Goal: Register for event/course: Register for event/course

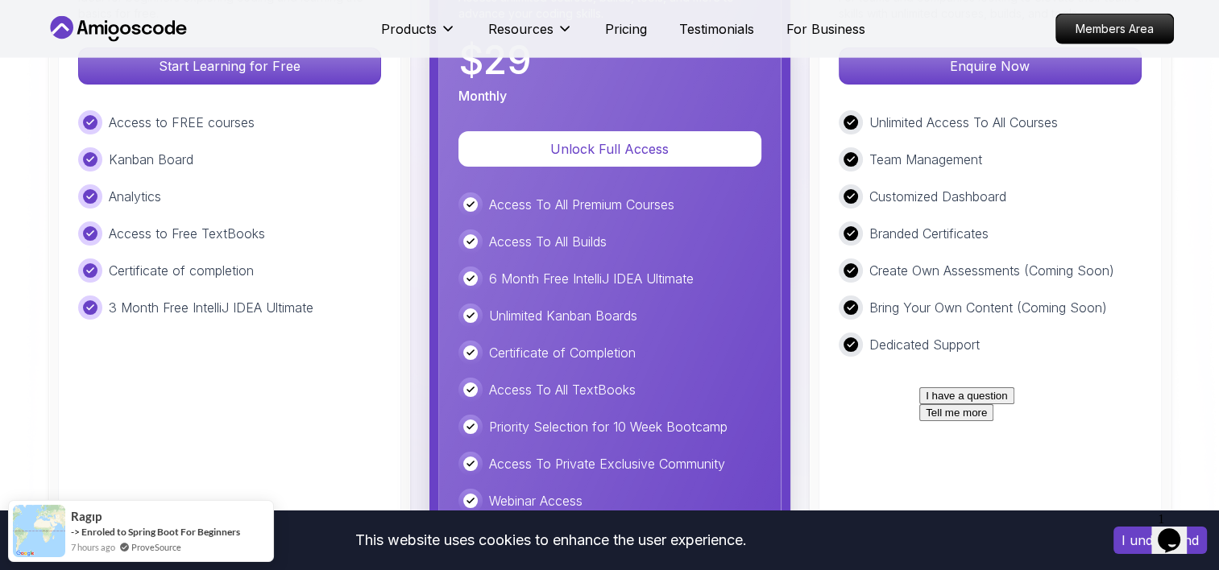
scroll to position [3864, 0]
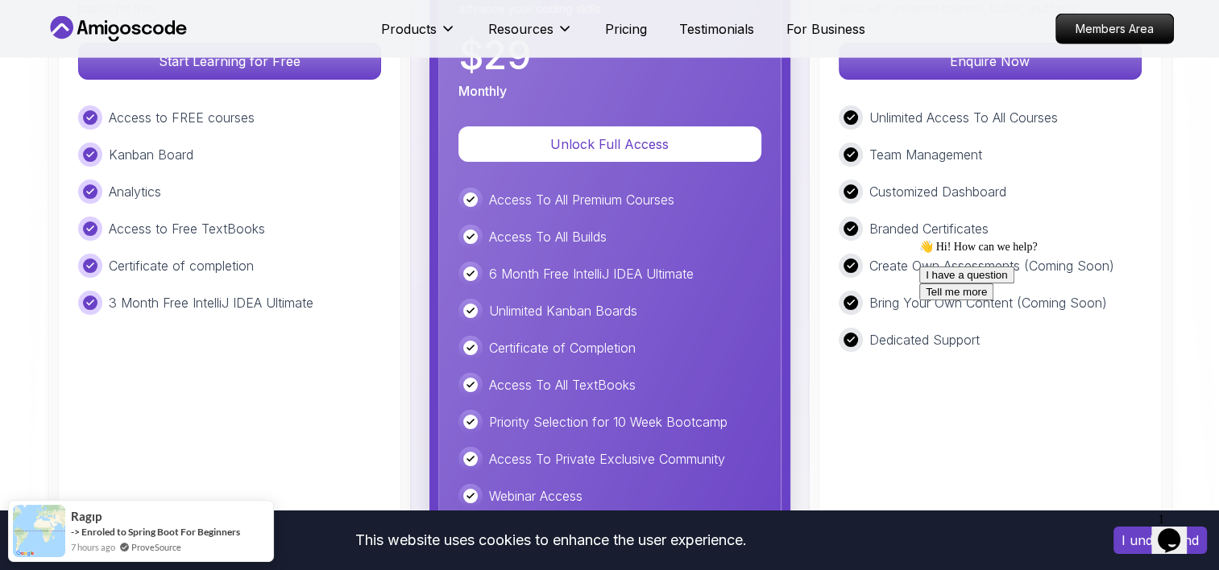
click at [1127, 554] on button "I understand" at bounding box center [1160, 540] width 93 height 27
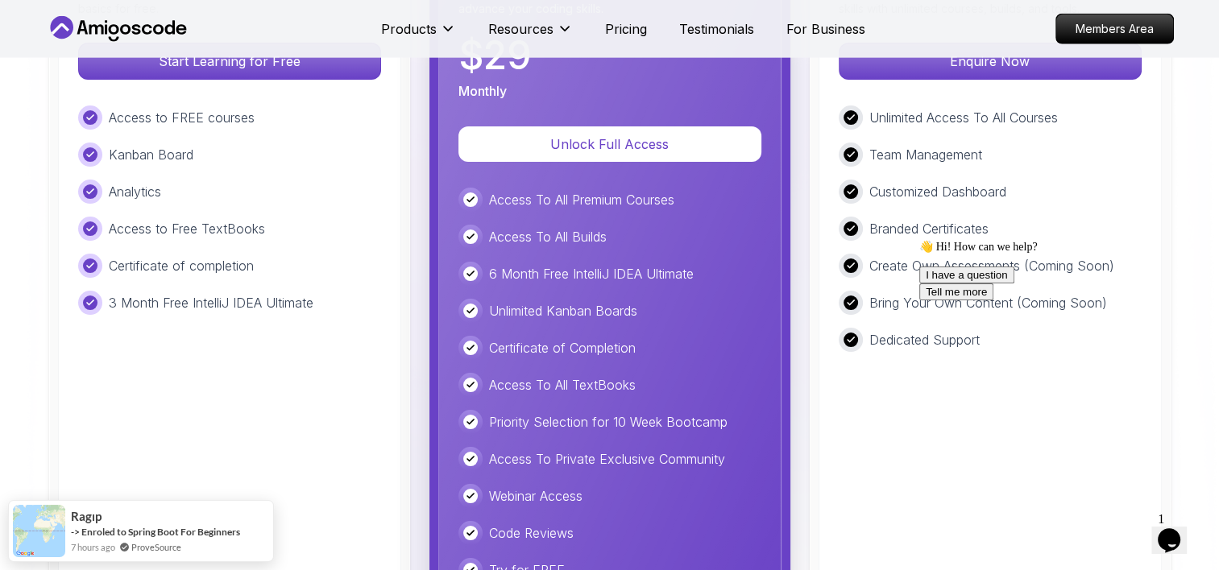
click at [1172, 530] on icon "$i18n('chat', 'chat_widget')" at bounding box center [1169, 541] width 23 height 24
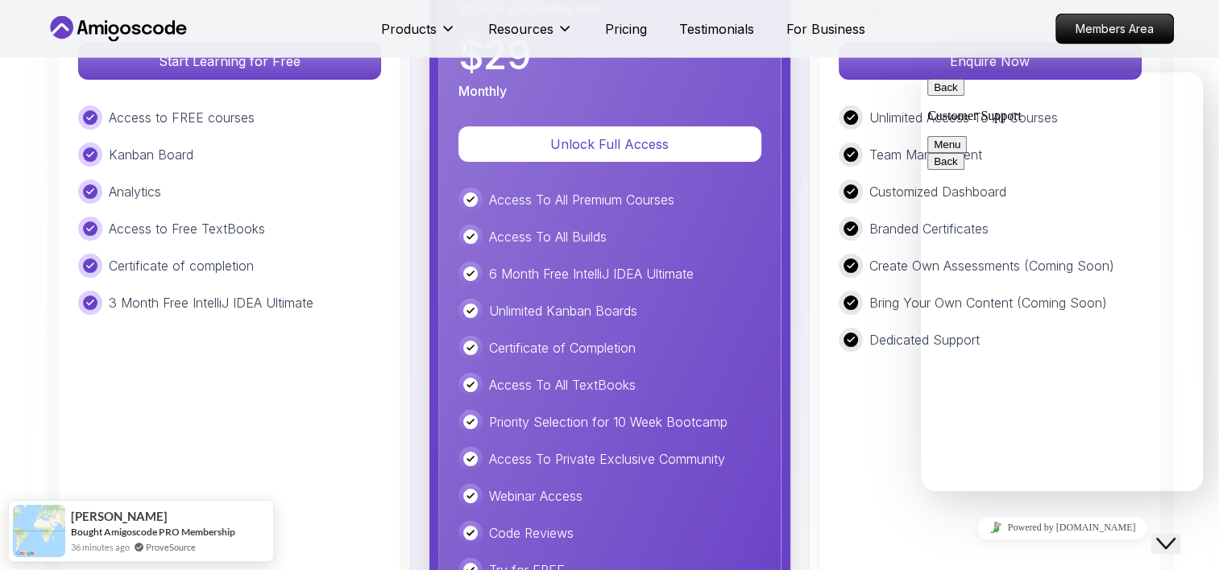
click at [1169, 538] on icon "$i18n('chat', 'chat_widget')" at bounding box center [1165, 543] width 19 height 11
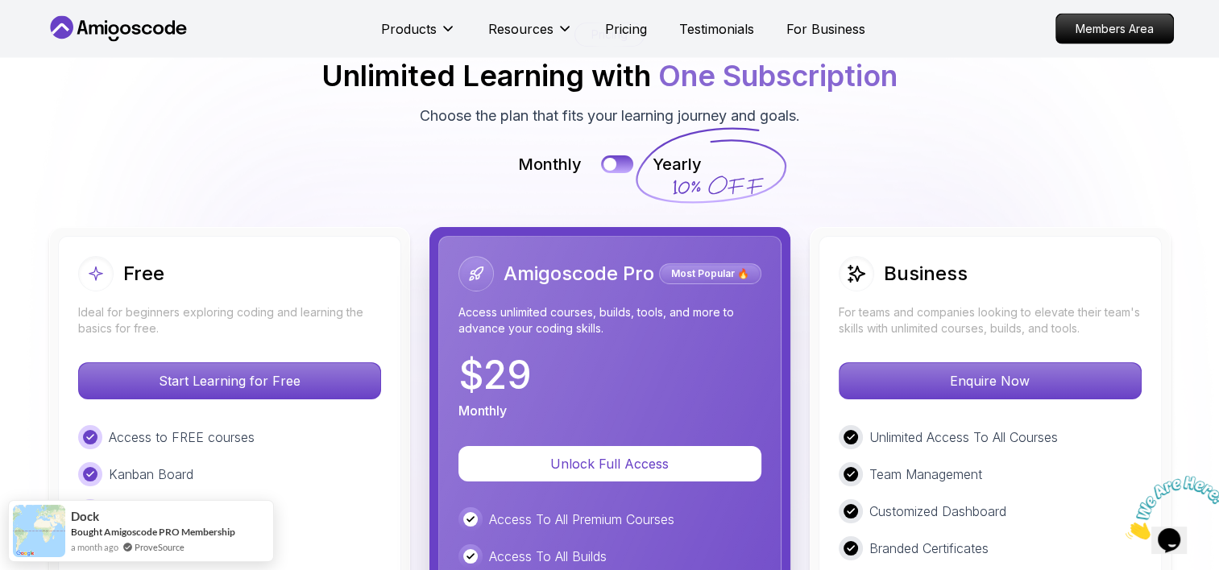
scroll to position [3541, 0]
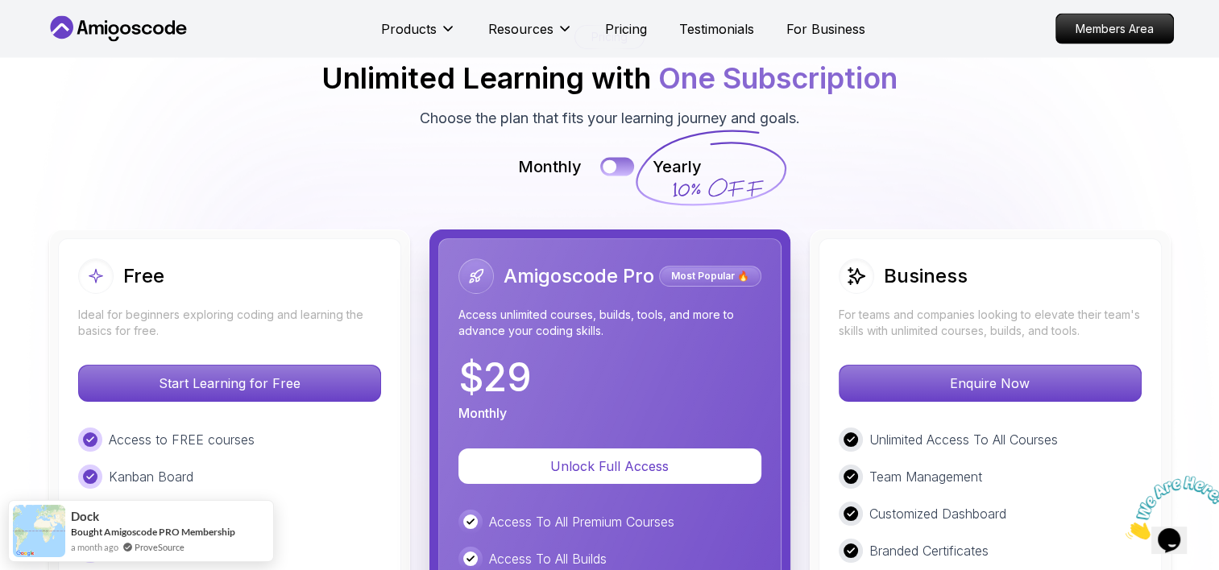
click at [620, 170] on button at bounding box center [617, 166] width 34 height 19
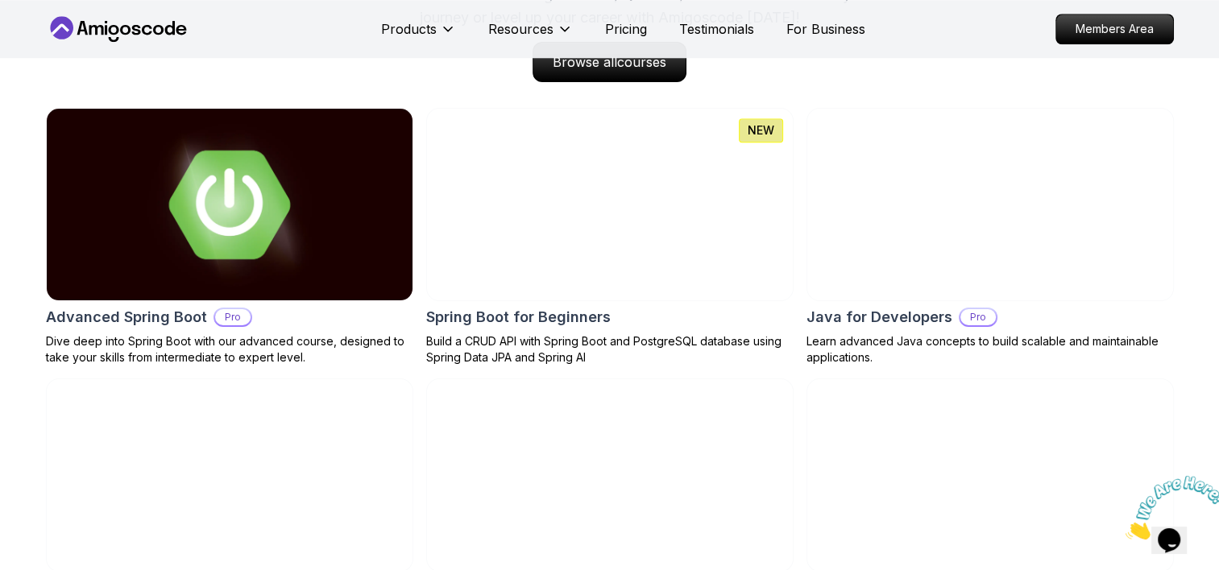
scroll to position [1688, 0]
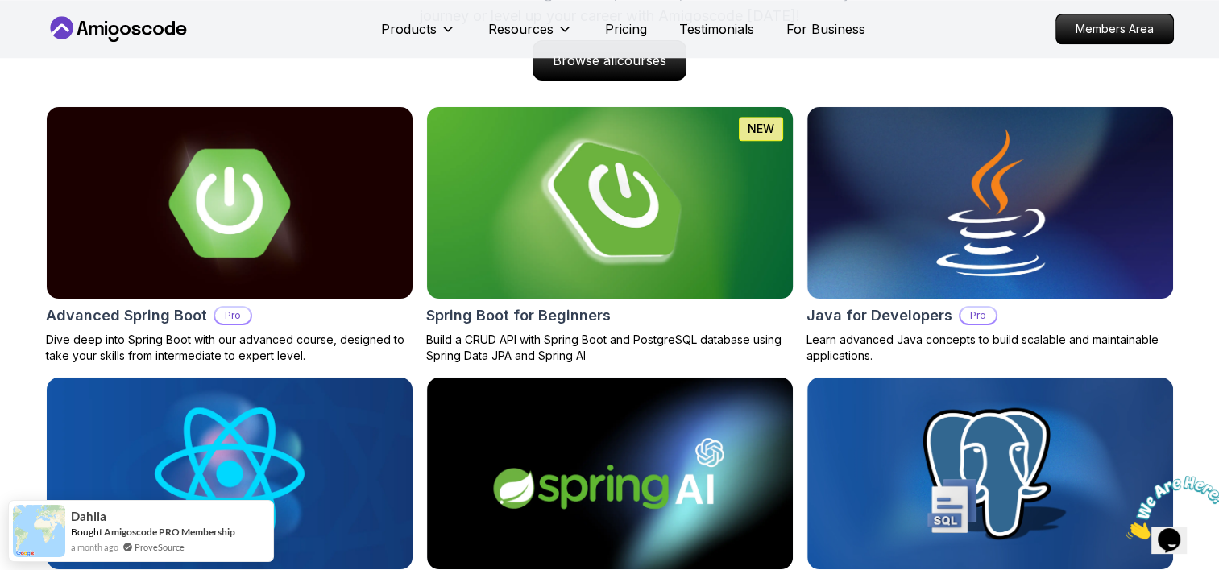
click at [588, 226] on img at bounding box center [609, 202] width 384 height 201
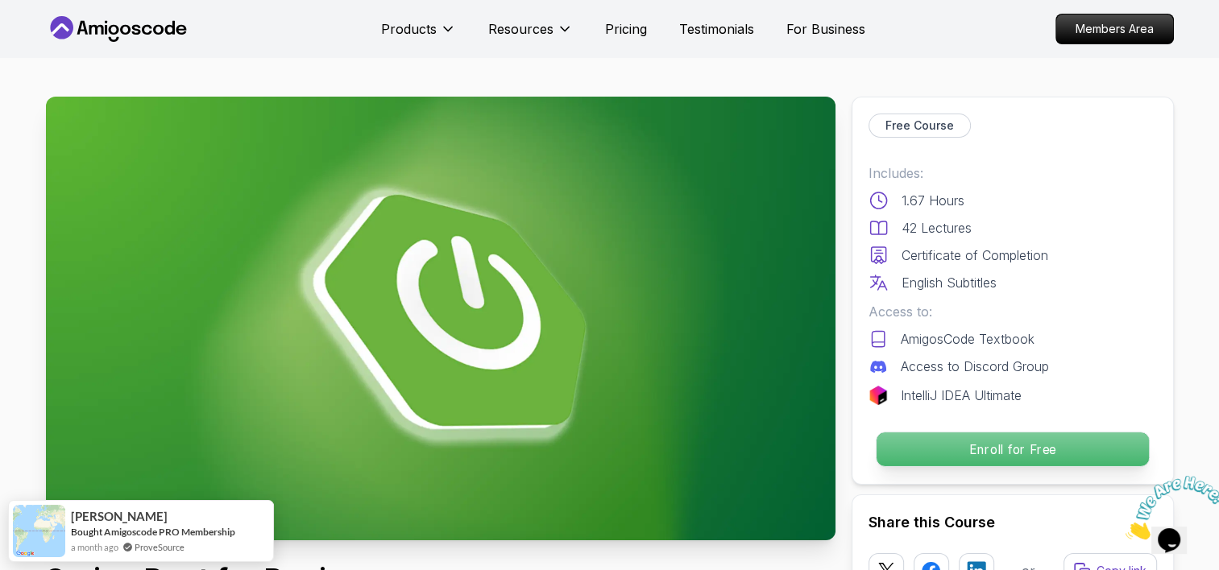
click at [995, 448] on p "Enroll for Free" at bounding box center [1012, 450] width 272 height 34
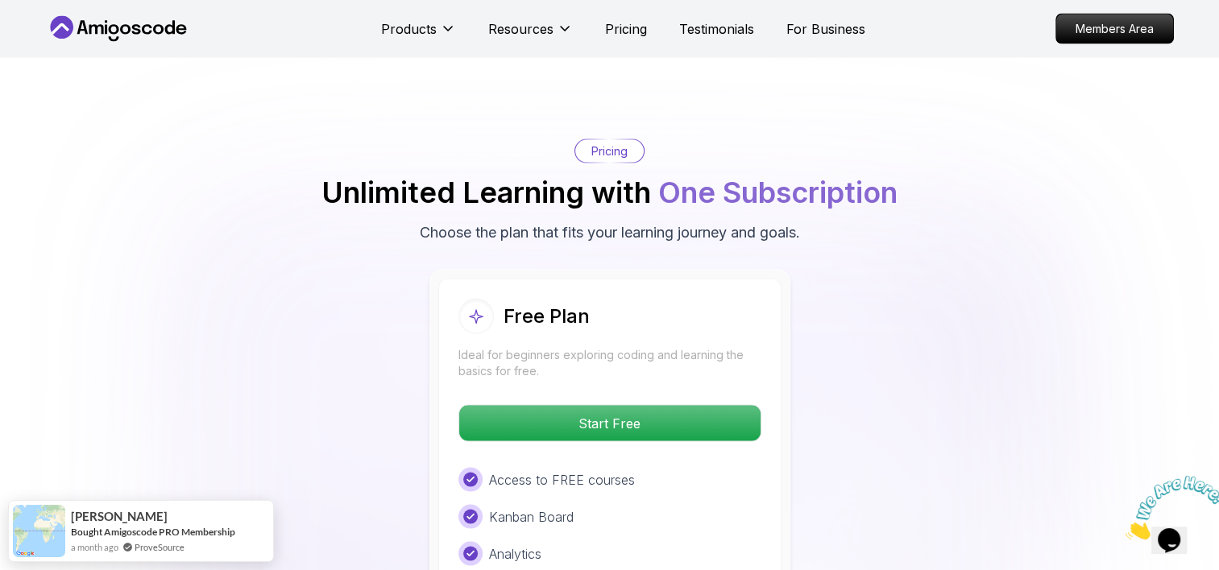
scroll to position [3159, 0]
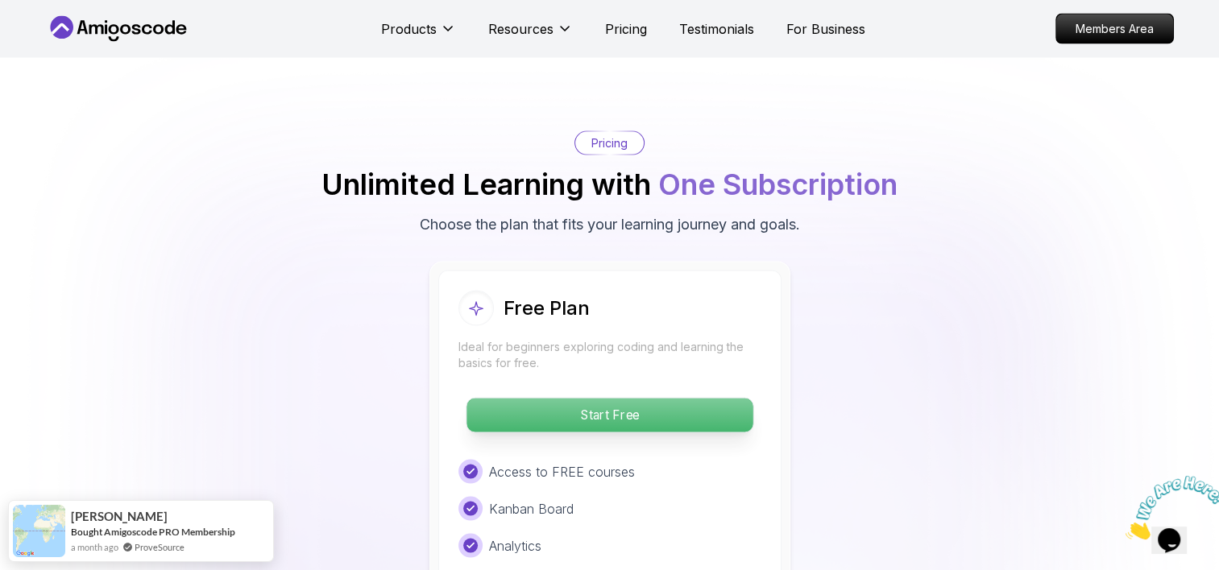
click at [603, 399] on p "Start Free" at bounding box center [610, 416] width 286 height 34
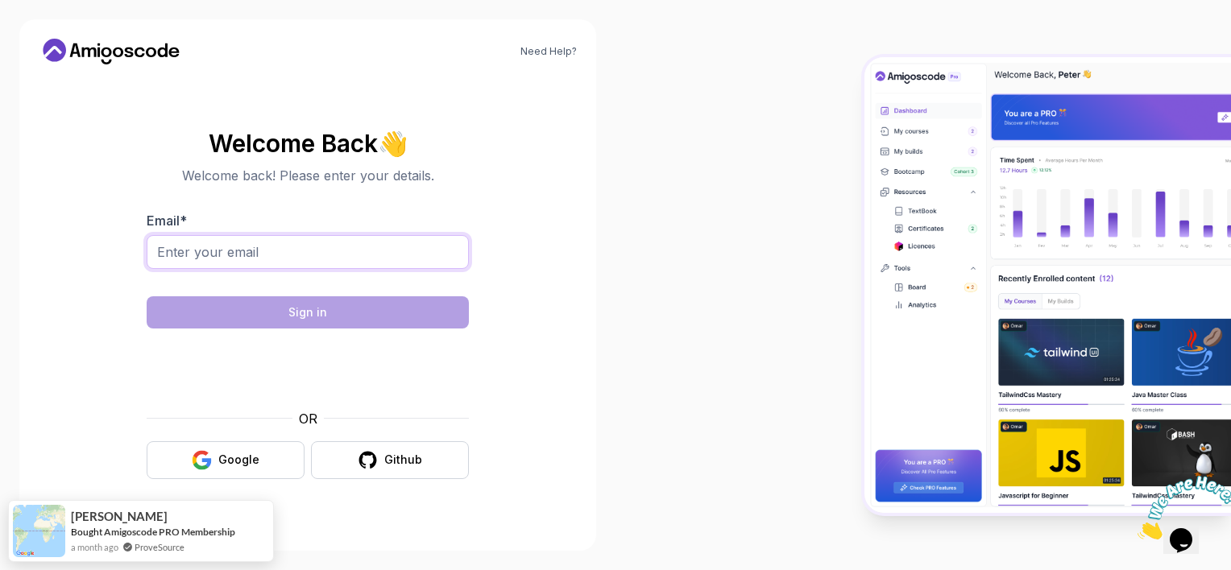
click at [198, 252] on input "Email *" at bounding box center [308, 252] width 322 height 34
type input "[EMAIL_ADDRESS][DOMAIN_NAME]"
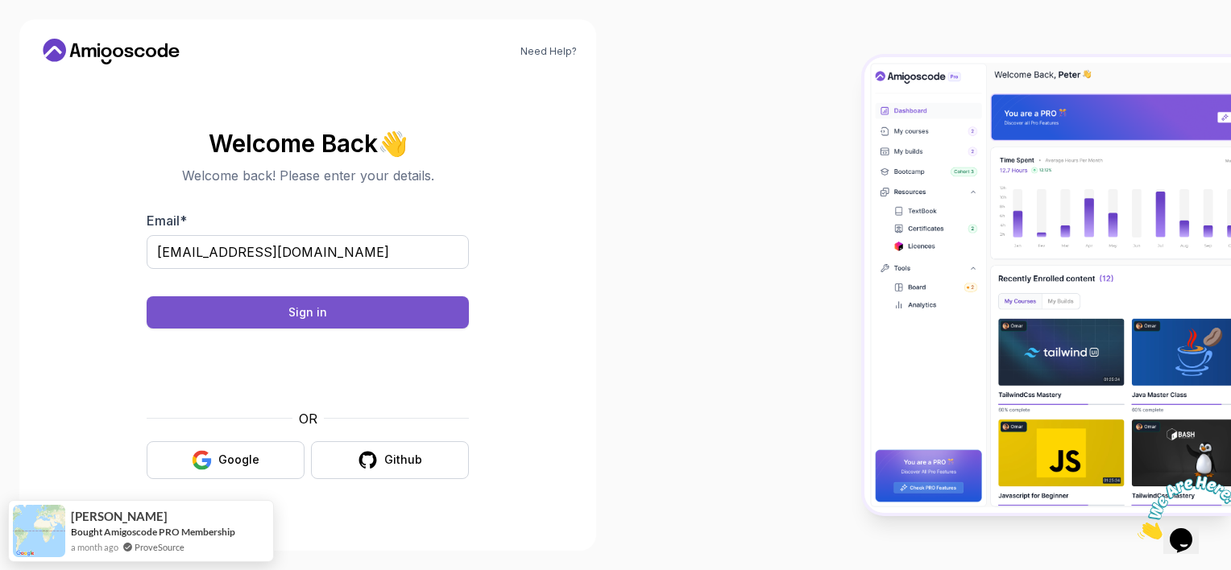
click at [344, 305] on button "Sign in" at bounding box center [308, 313] width 322 height 32
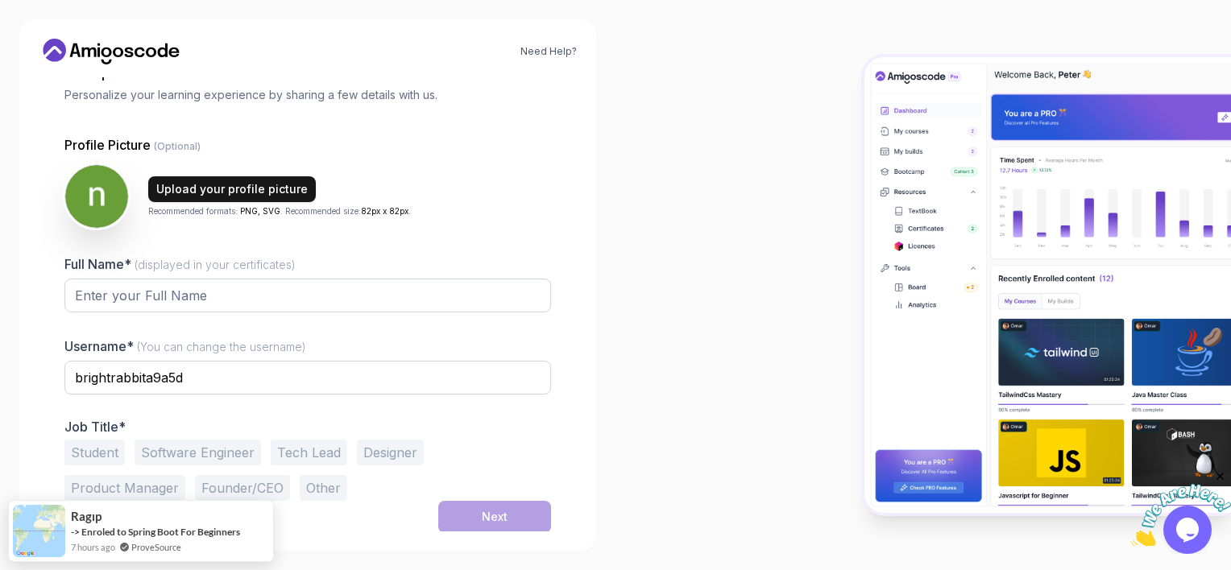
scroll to position [101, 0]
click at [183, 296] on input "Full Name* (displayed in your certificates)" at bounding box center [307, 295] width 487 height 34
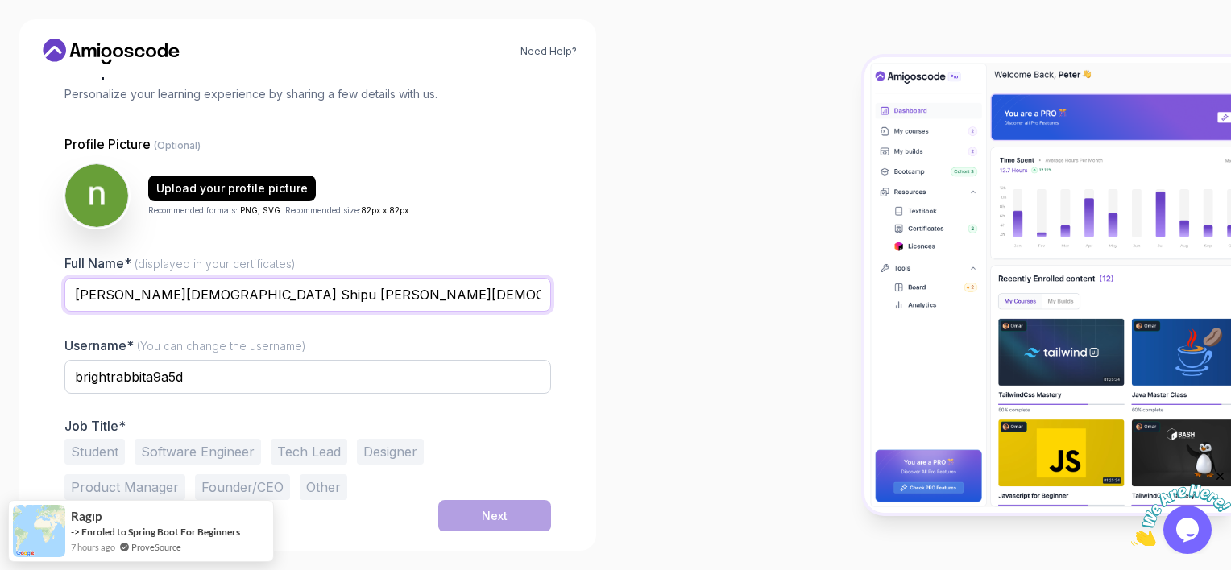
drag, startPoint x: 343, startPoint y: 297, endPoint x: 194, endPoint y: 295, distance: 149.1
click at [194, 295] on input "Nazmul Islam Shipu Nazmul Islam Shipu" at bounding box center [307, 295] width 487 height 34
type input "Nazmul Islam Shipu"
click at [14, 309] on div "Need Help? 1 Set Up Your Profile 1 Set Up Your Profile 2 Let's Get to Know You …" at bounding box center [308, 285] width 616 height 570
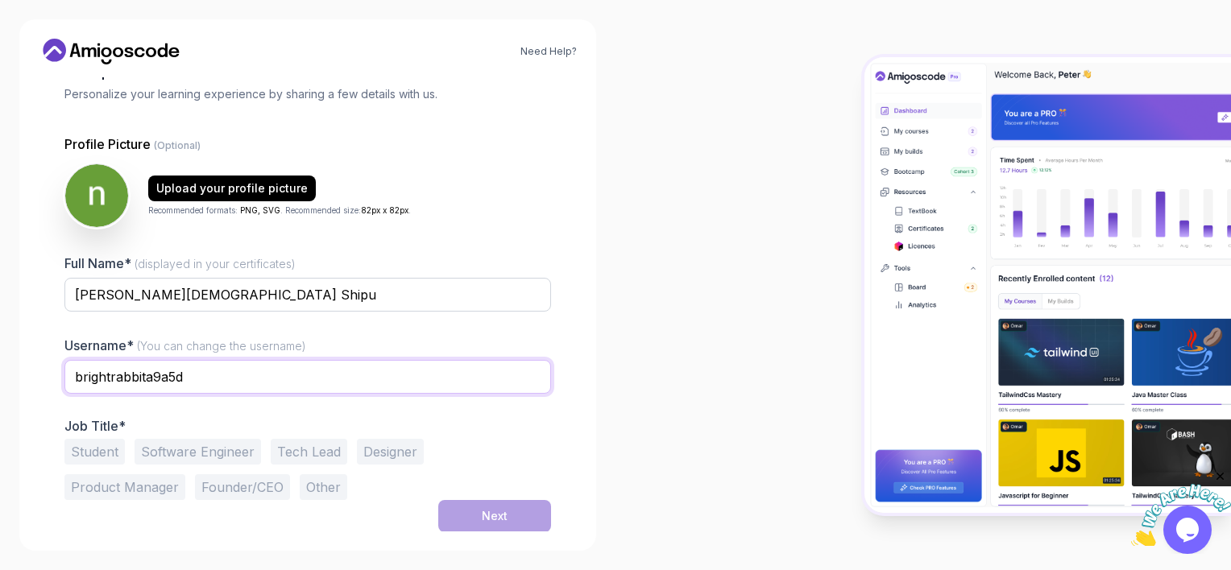
drag, startPoint x: 188, startPoint y: 376, endPoint x: 61, endPoint y: 377, distance: 126.5
click at [61, 377] on div "1 Set Up Your Profile 1 Set Up Your Profile 2 Let's Get to Know You Set Up Your…" at bounding box center [308, 204] width 538 height 454
type input "L"
type input "Nazmul"
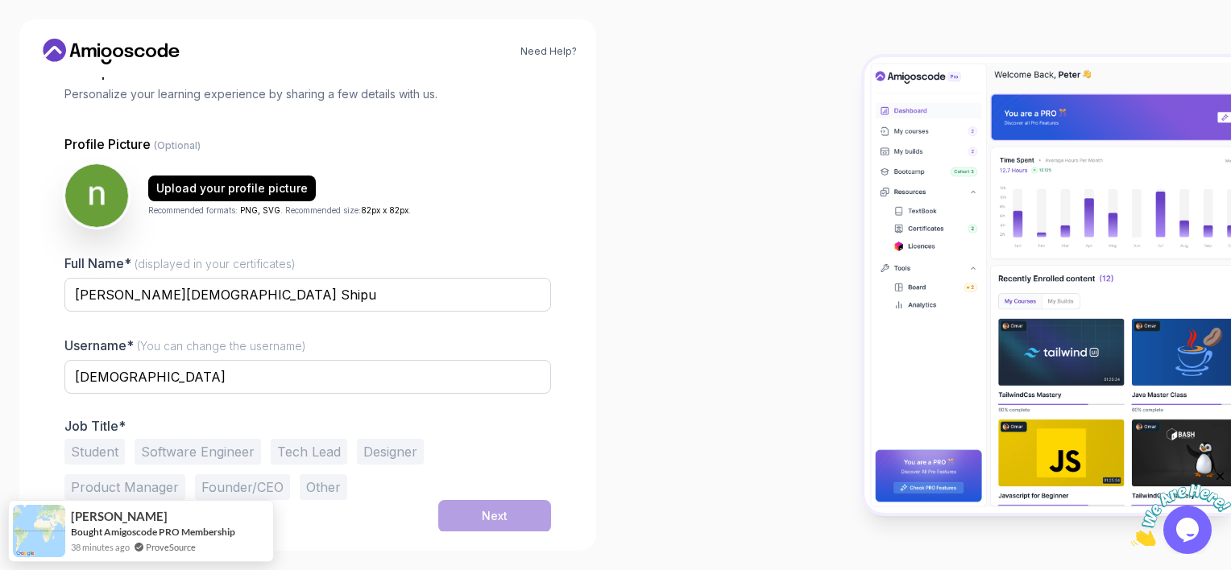
click at [3, 359] on div "Need Help? 1 Set Up Your Profile 1 Set Up Your Profile 2 Let's Get to Know You …" at bounding box center [308, 285] width 616 height 570
click at [98, 451] on button "Student" at bounding box center [94, 452] width 60 height 26
click at [222, 458] on button "Software Engineer" at bounding box center [198, 452] width 127 height 26
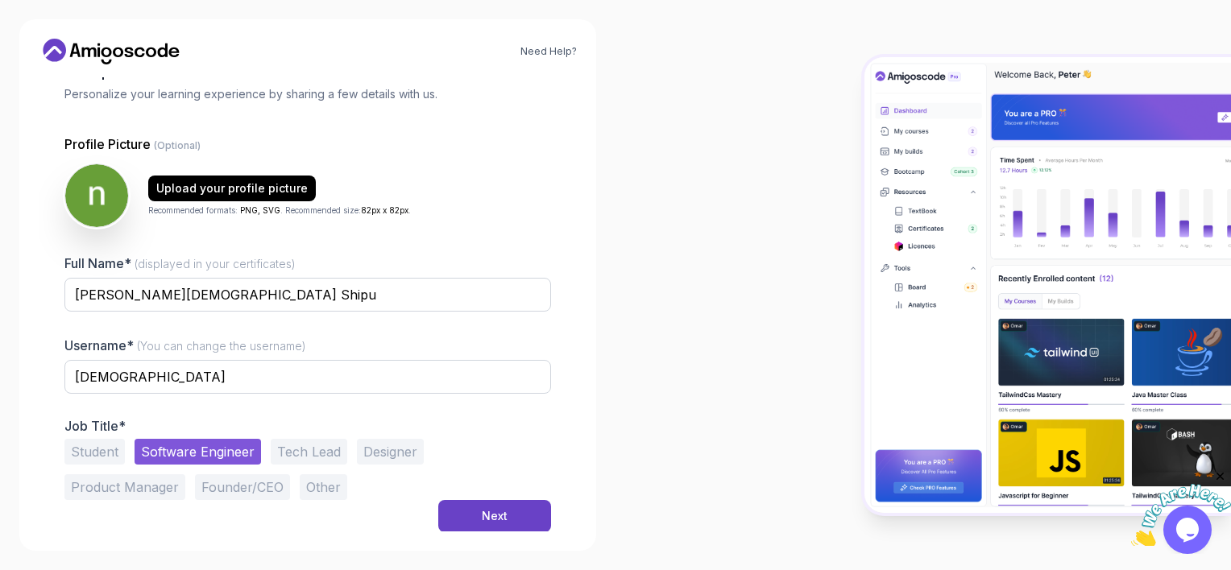
click at [101, 454] on button "Student" at bounding box center [94, 452] width 60 height 26
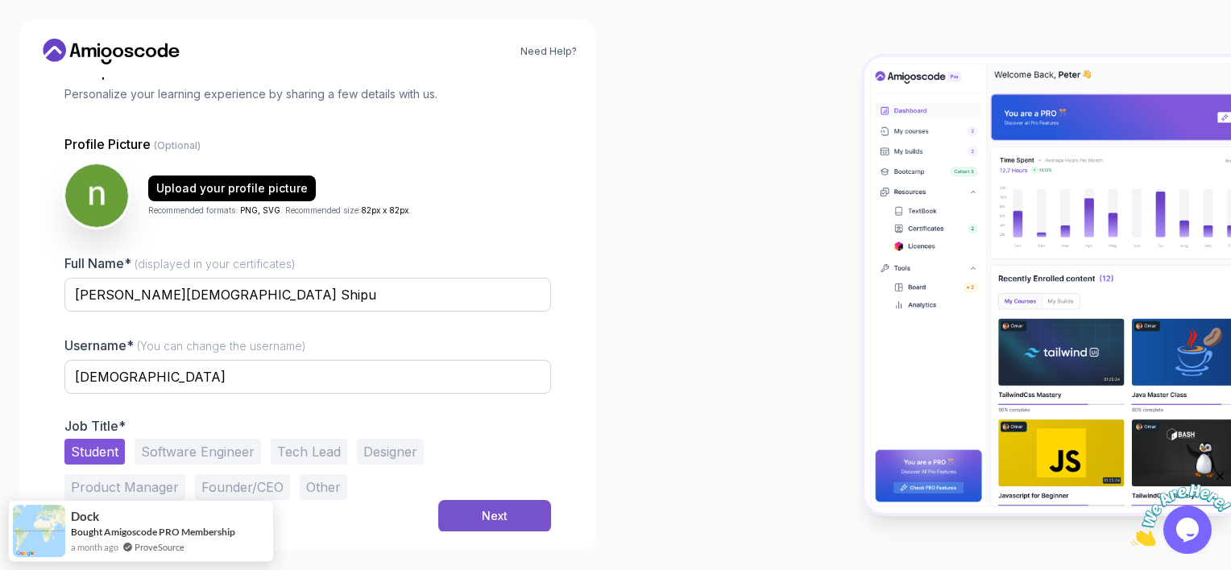
click at [487, 505] on button "Next" at bounding box center [494, 516] width 113 height 32
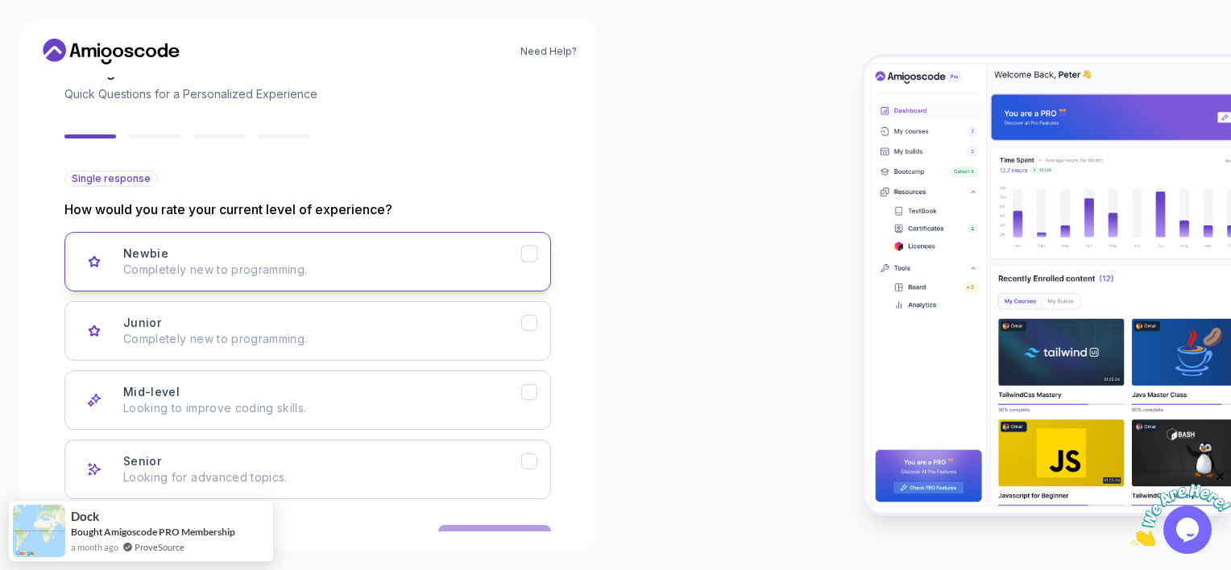
click at [110, 272] on div "Newbie Completely new to programming." at bounding box center [299, 262] width 443 height 32
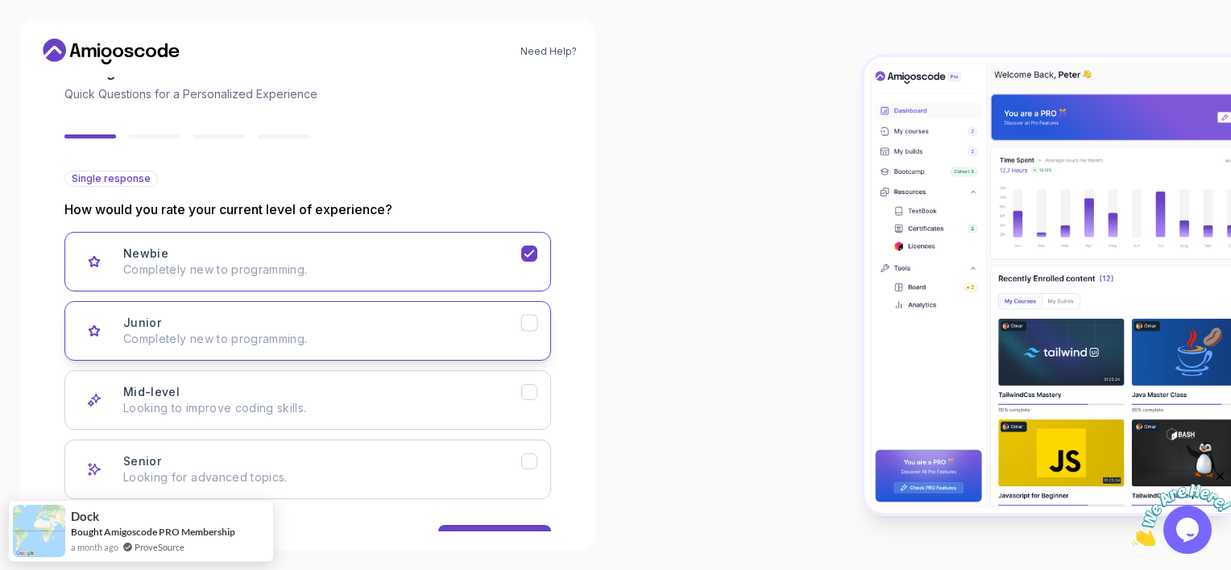
click at [501, 338] on p "Completely new to programming." at bounding box center [322, 339] width 398 height 16
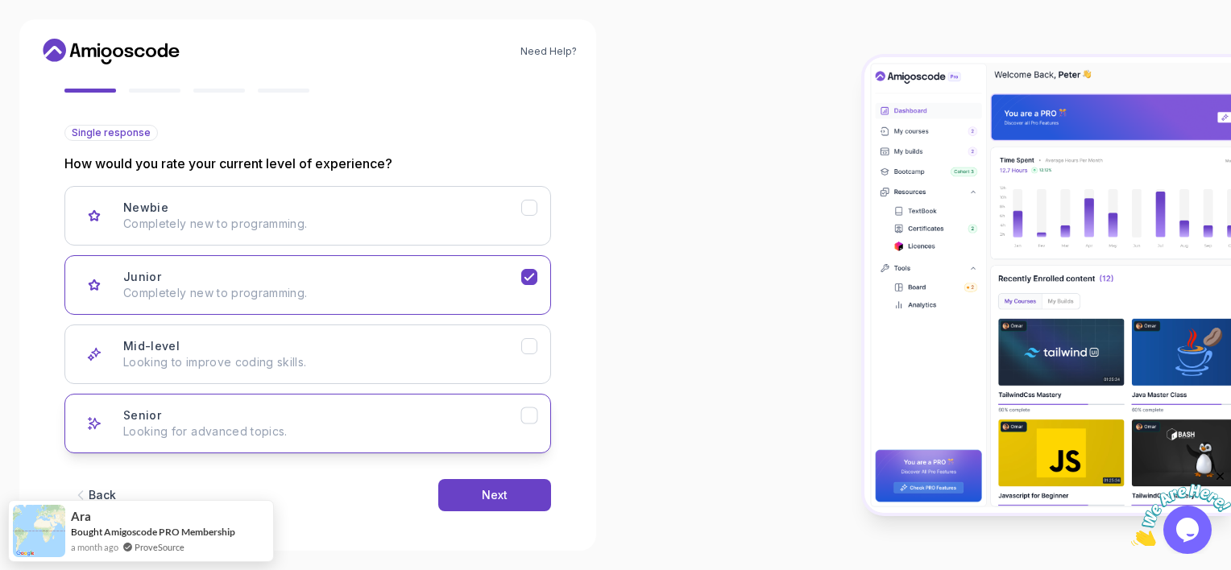
scroll to position [151, 0]
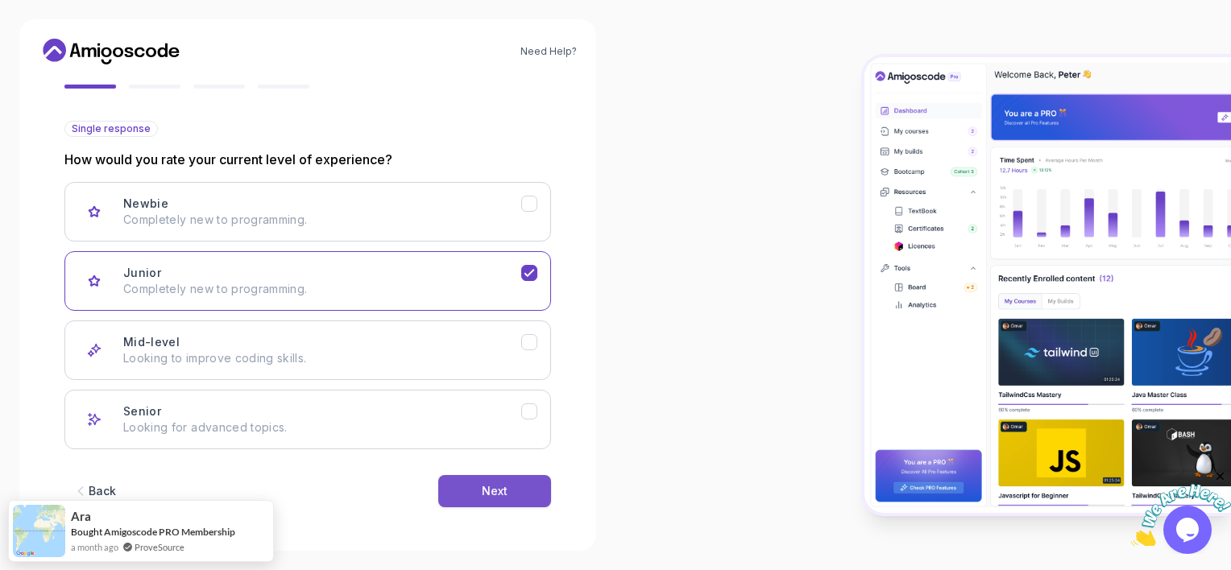
click at [482, 495] on div "Next" at bounding box center [495, 491] width 26 height 16
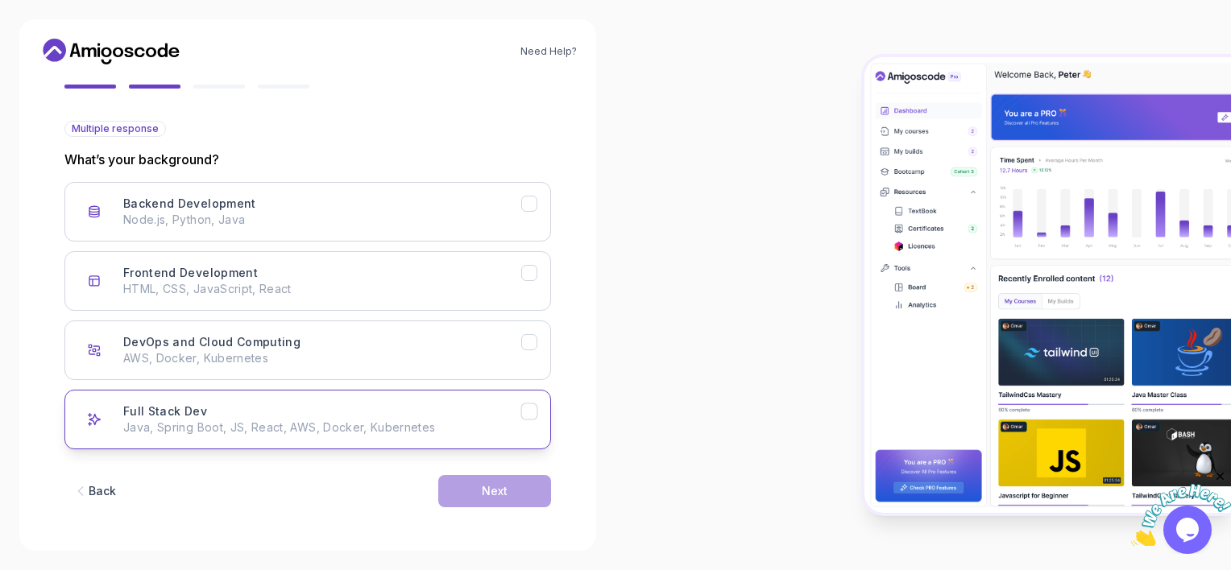
click at [216, 420] on p "Java, Spring Boot, JS, React, AWS, Docker, Kubernetes" at bounding box center [322, 428] width 398 height 16
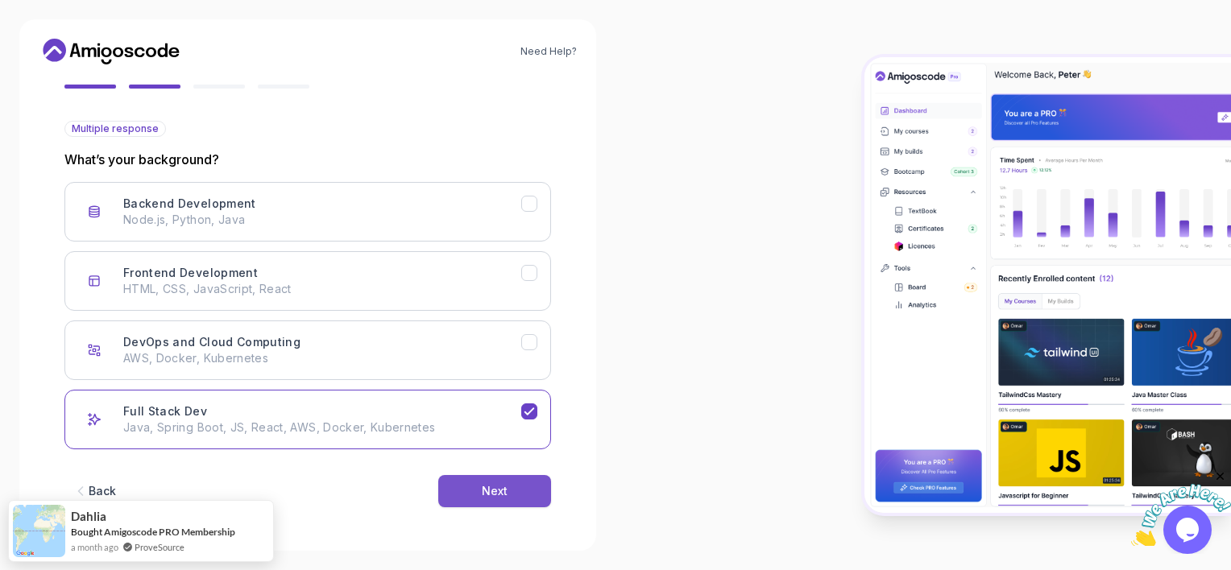
click at [530, 492] on button "Next" at bounding box center [494, 491] width 113 height 32
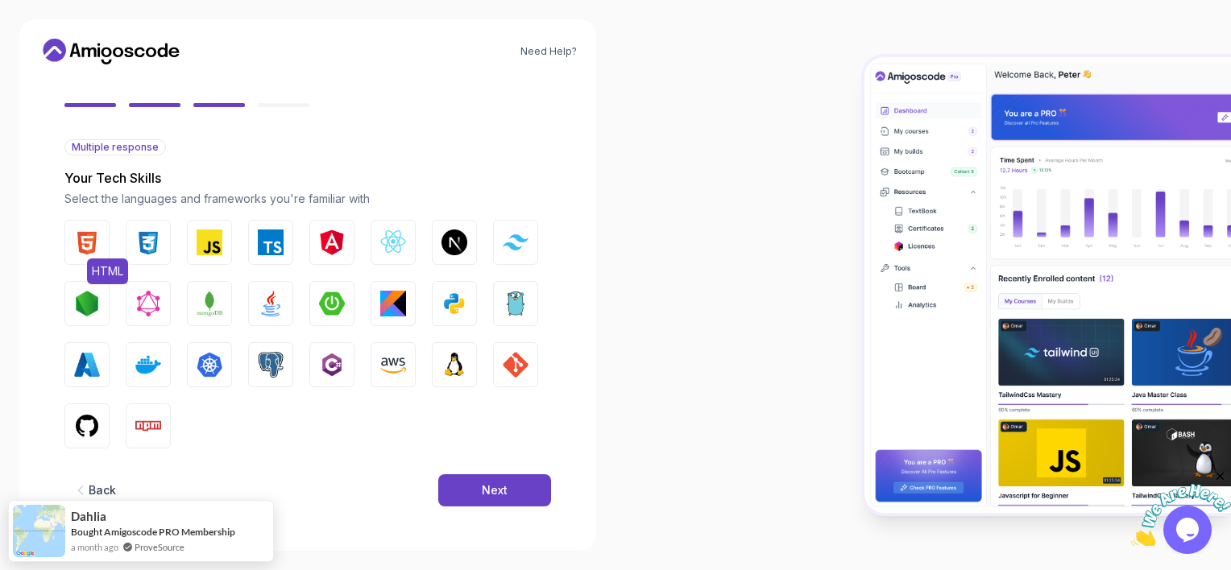
click at [84, 245] on img "button" at bounding box center [87, 243] width 26 height 26
click at [141, 231] on img "button" at bounding box center [148, 243] width 26 height 26
click at [220, 239] on img "button" at bounding box center [210, 243] width 26 height 26
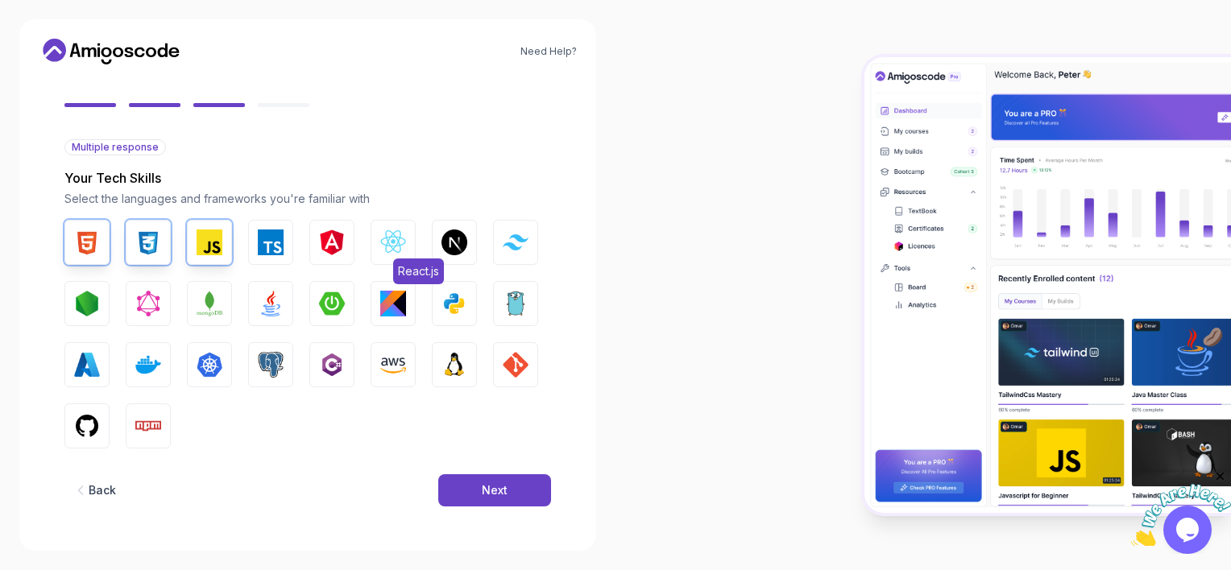
click at [396, 235] on img "button" at bounding box center [393, 243] width 26 height 26
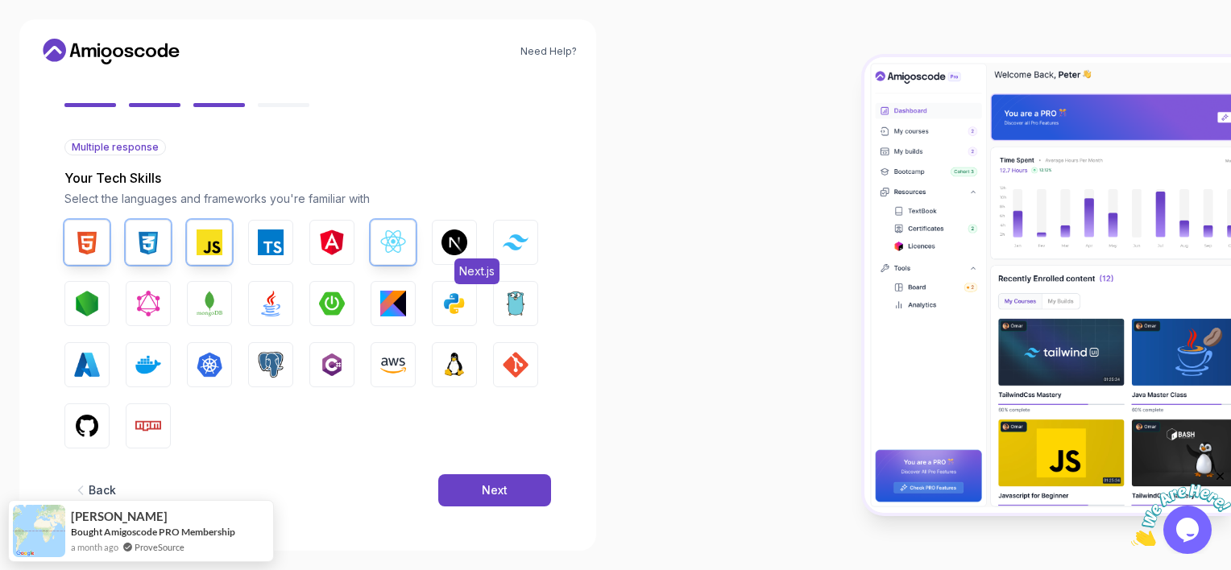
click at [454, 239] on img "button" at bounding box center [455, 243] width 26 height 26
click at [521, 240] on img "button" at bounding box center [516, 241] width 26 height 15
click at [509, 363] on img "button" at bounding box center [516, 365] width 26 height 26
click at [332, 313] on img "button" at bounding box center [332, 304] width 26 height 26
click at [268, 306] on img "button" at bounding box center [271, 304] width 26 height 26
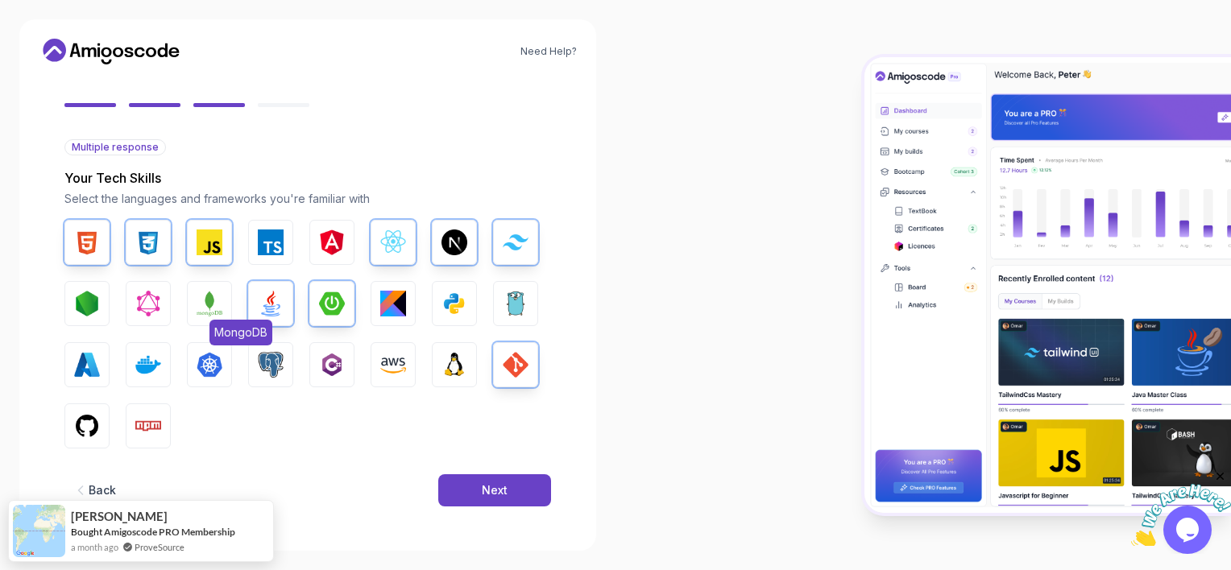
click at [198, 303] on img "button" at bounding box center [210, 304] width 26 height 26
click at [103, 298] on button "Node.js" at bounding box center [86, 303] width 45 height 45
click at [96, 417] on img "button" at bounding box center [87, 426] width 26 height 26
click at [145, 425] on img "button" at bounding box center [148, 426] width 26 height 26
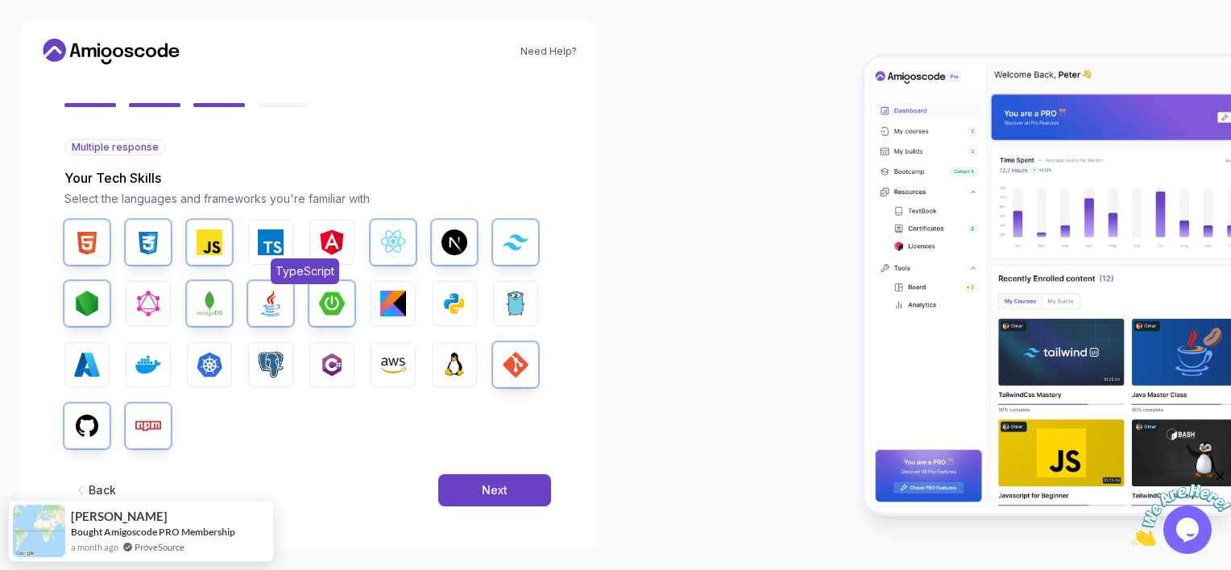
click at [253, 251] on button "TypeScript" at bounding box center [270, 242] width 45 height 45
click at [327, 246] on img "button" at bounding box center [332, 243] width 26 height 26
click at [151, 303] on img "button" at bounding box center [148, 304] width 26 height 26
click at [388, 308] on img "button" at bounding box center [393, 304] width 26 height 26
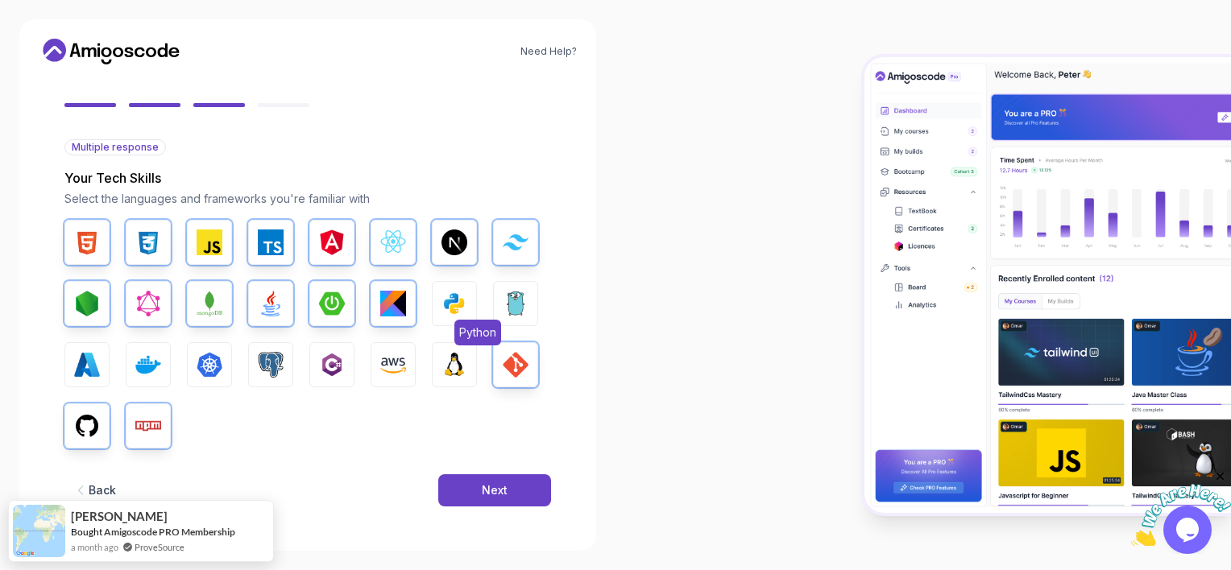
click at [450, 304] on img "button" at bounding box center [455, 304] width 26 height 26
click at [510, 301] on img "button" at bounding box center [516, 304] width 26 height 26
click at [512, 304] on img "button" at bounding box center [516, 304] width 26 height 26
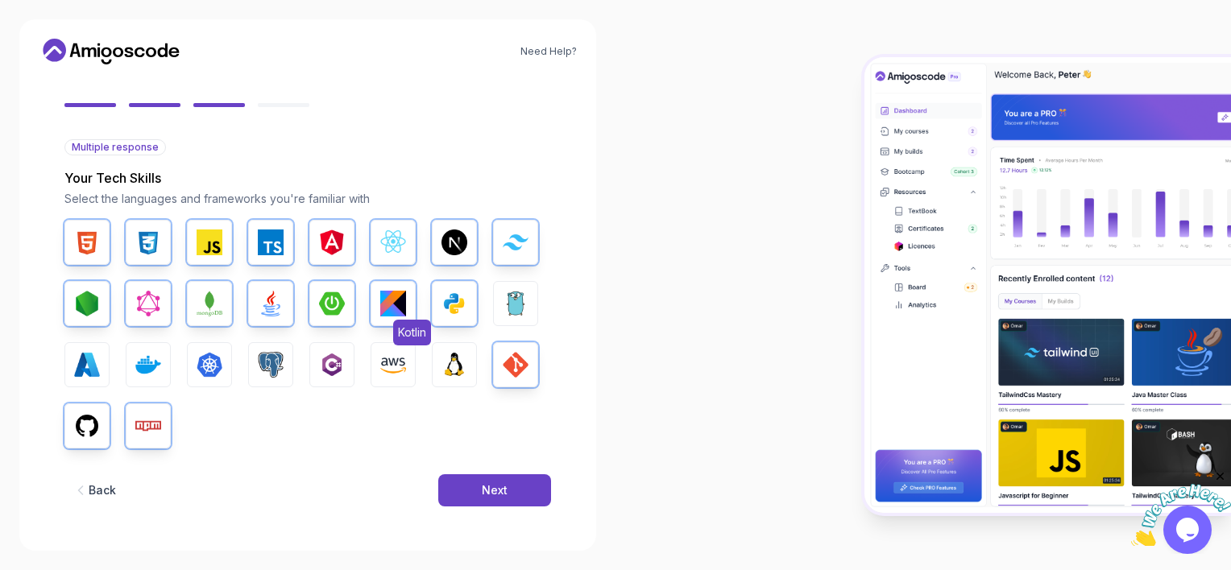
click at [400, 310] on img "button" at bounding box center [393, 304] width 26 height 26
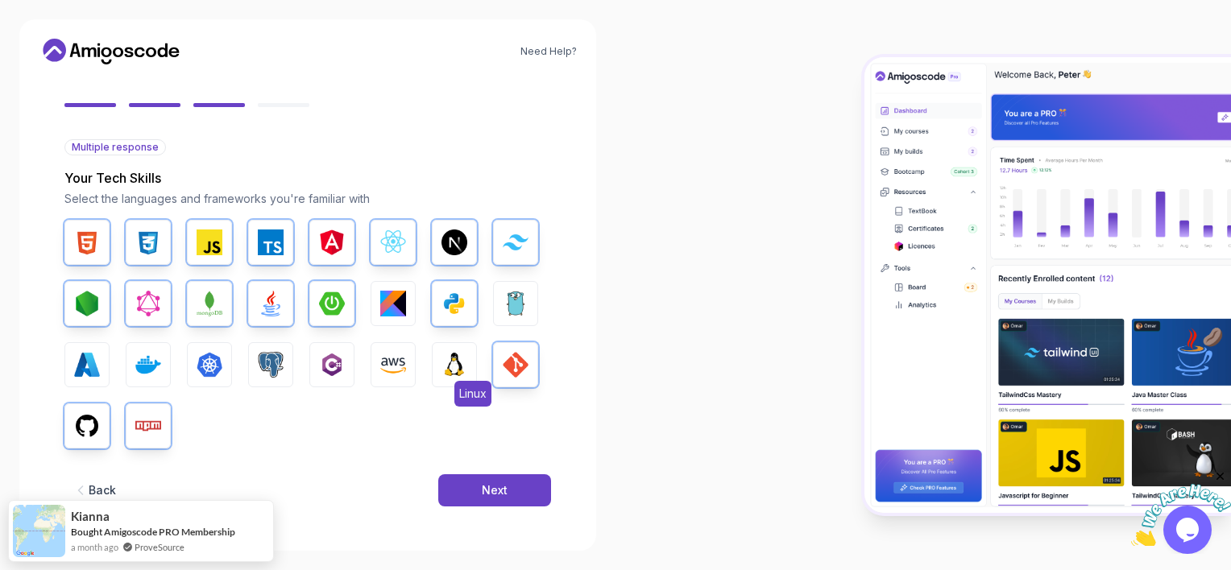
click at [454, 359] on img "button" at bounding box center [455, 365] width 26 height 26
click at [387, 355] on img "button" at bounding box center [393, 365] width 26 height 26
click at [334, 357] on img "button" at bounding box center [332, 365] width 26 height 26
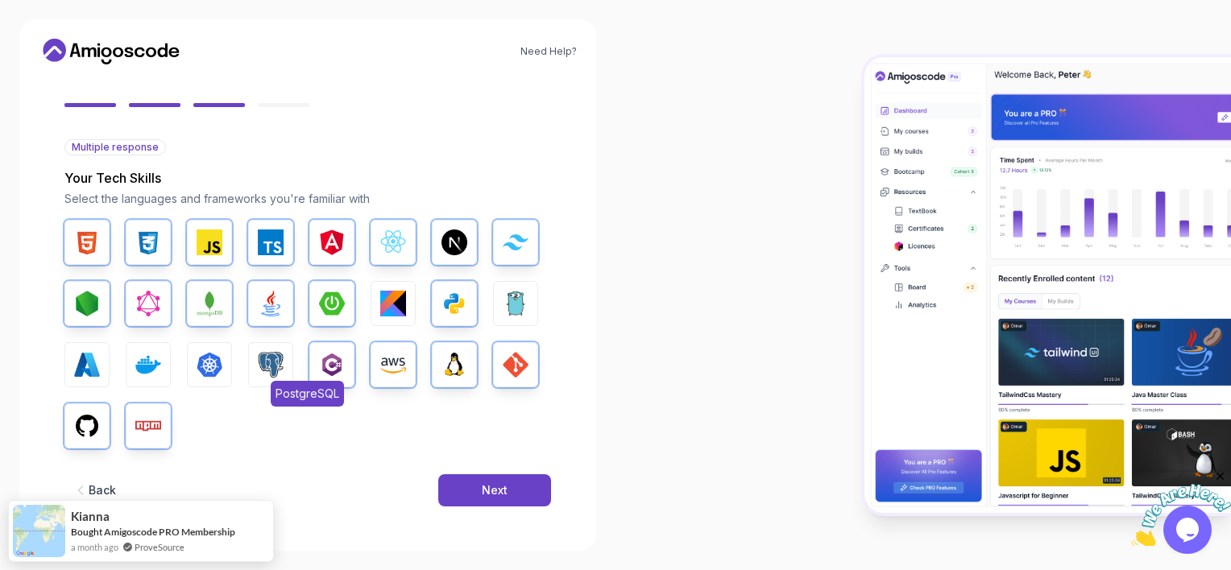
click at [270, 359] on img "button" at bounding box center [271, 365] width 26 height 26
click at [222, 359] on img "button" at bounding box center [210, 365] width 26 height 26
click at [164, 351] on button "Docker" at bounding box center [148, 364] width 45 height 45
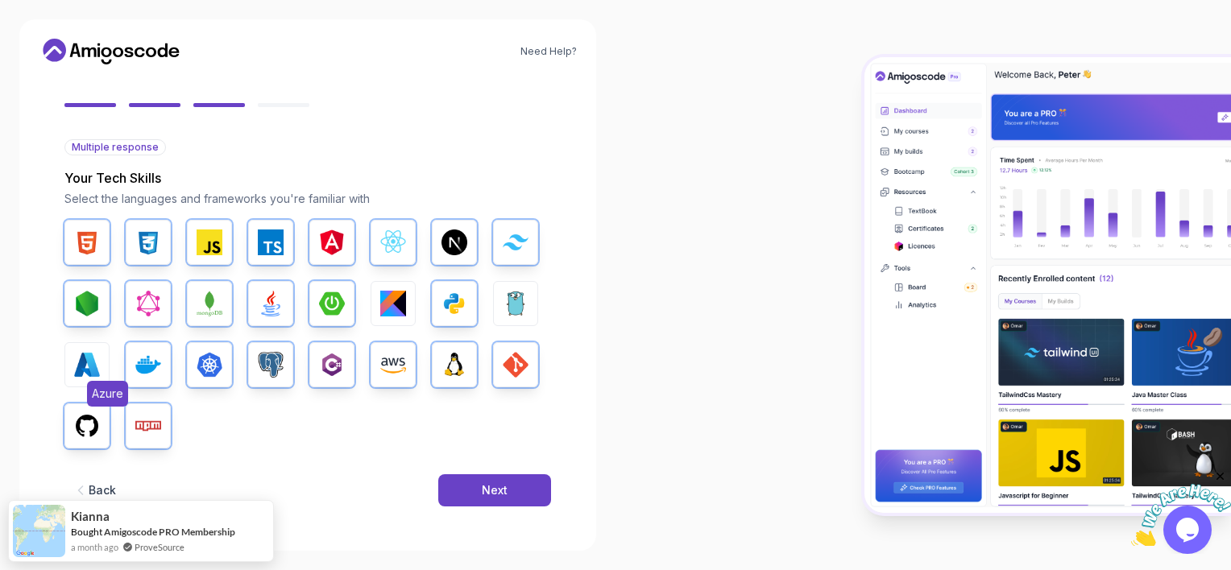
click at [86, 368] on img "button" at bounding box center [87, 365] width 26 height 26
click at [505, 487] on div "Next" at bounding box center [495, 491] width 26 height 16
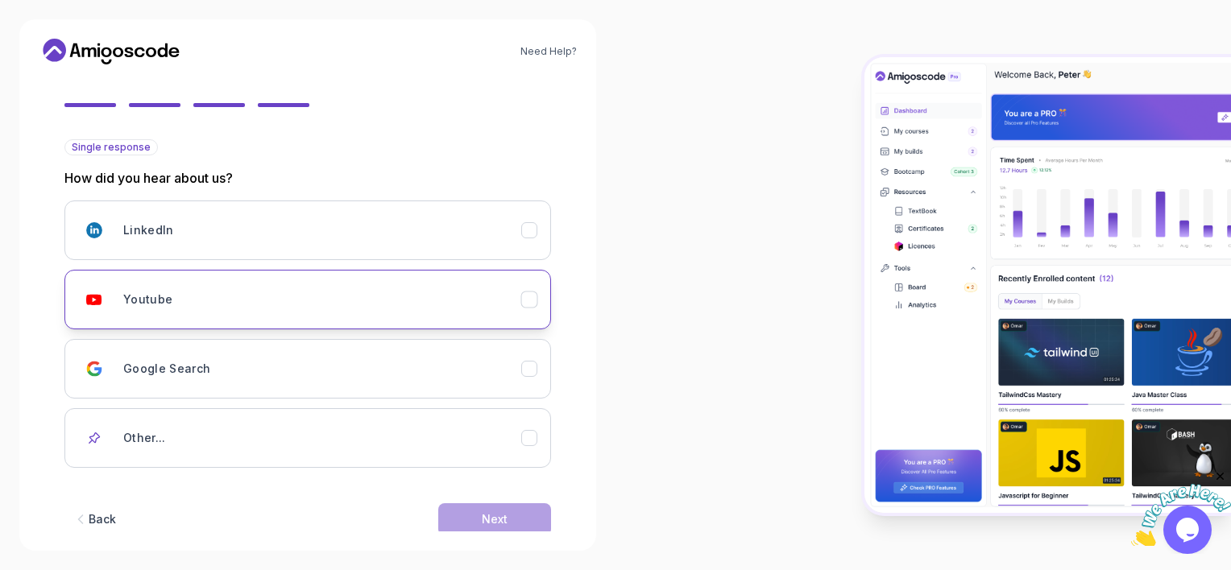
click at [537, 294] on div "Youtube" at bounding box center [529, 300] width 17 height 17
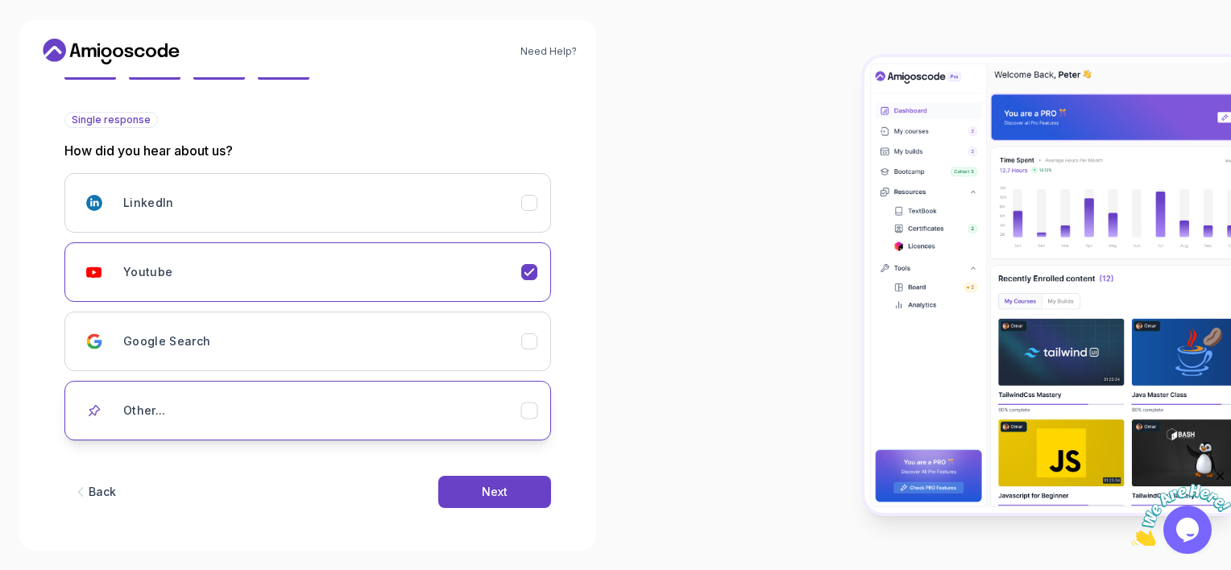
scroll to position [160, 0]
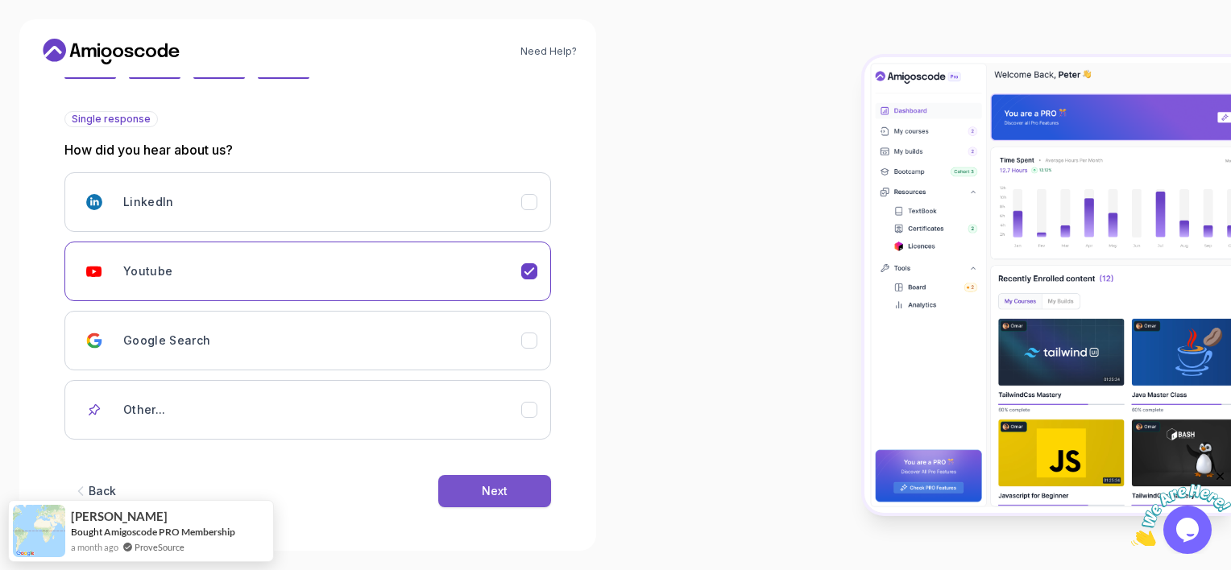
click at [456, 485] on button "Next" at bounding box center [494, 491] width 113 height 32
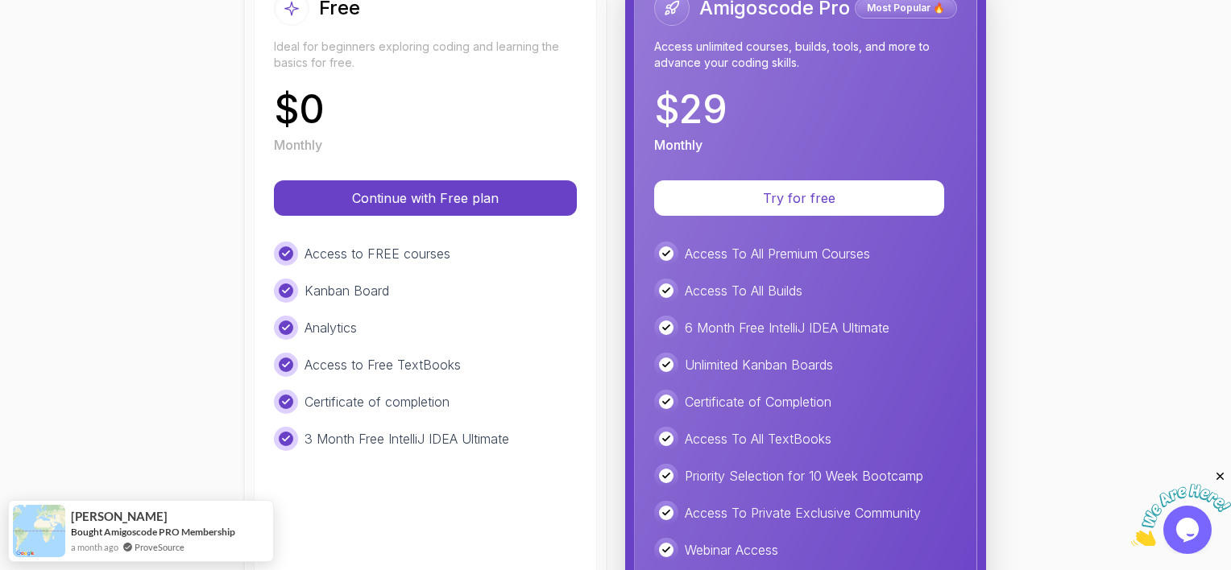
scroll to position [0, 0]
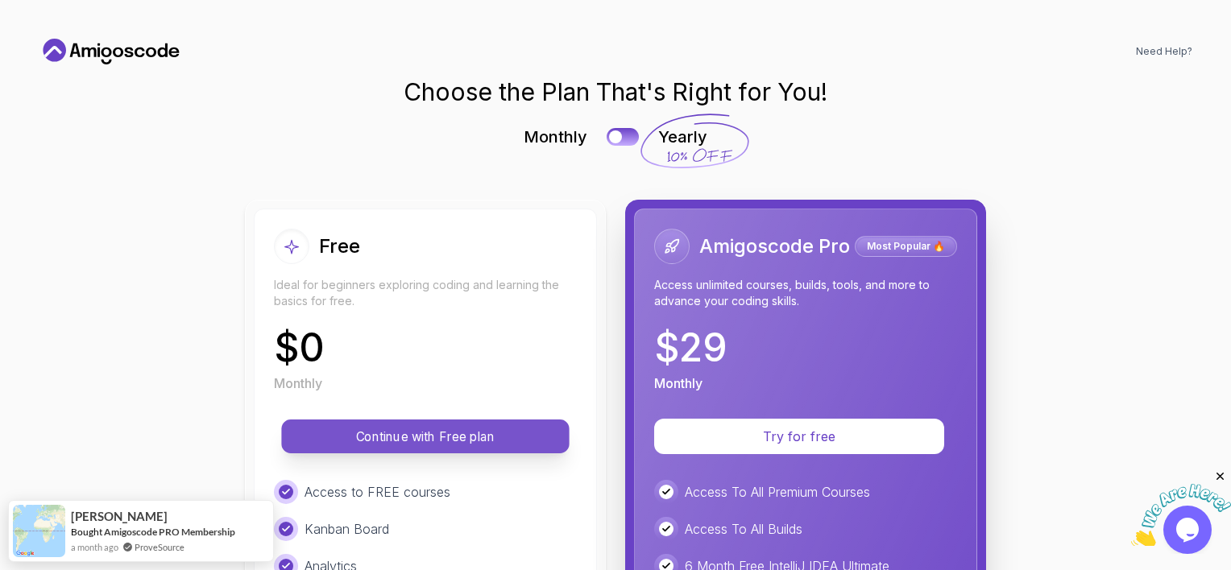
click at [477, 435] on p "Continue with Free plan" at bounding box center [425, 437] width 251 height 19
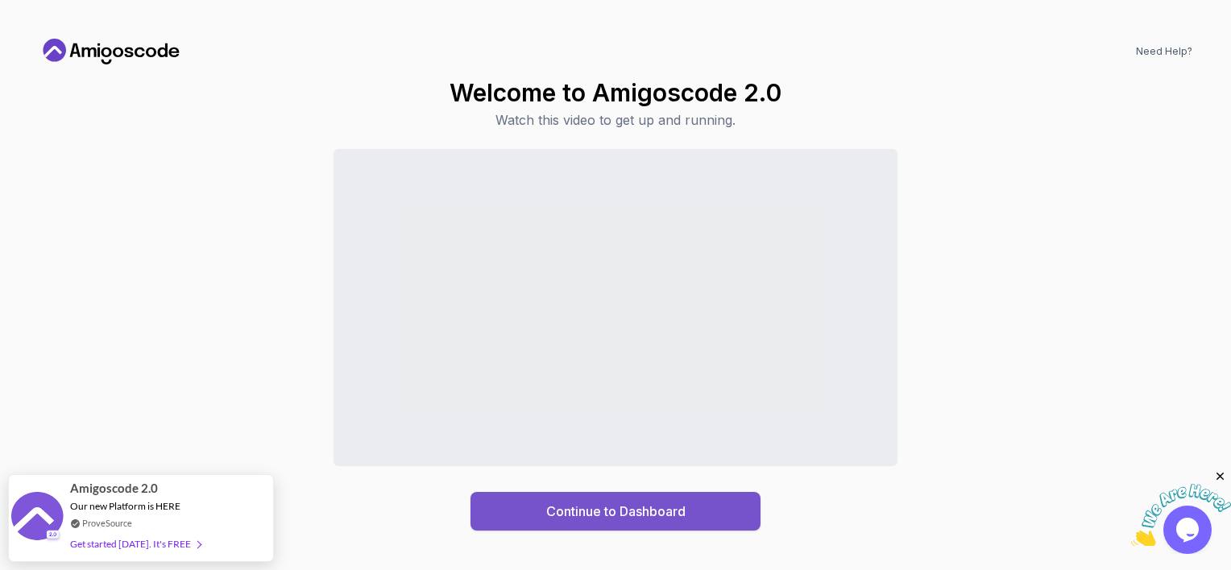
click at [590, 510] on div "Continue to Dashboard" at bounding box center [615, 511] width 139 height 19
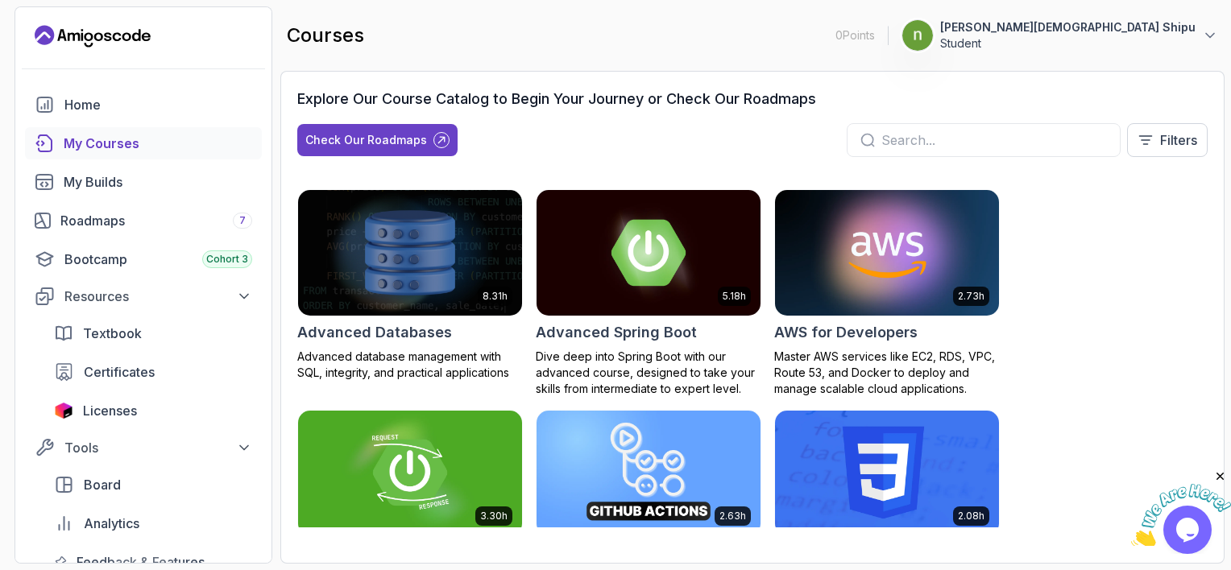
click at [967, 136] on input "text" at bounding box center [995, 140] width 226 height 19
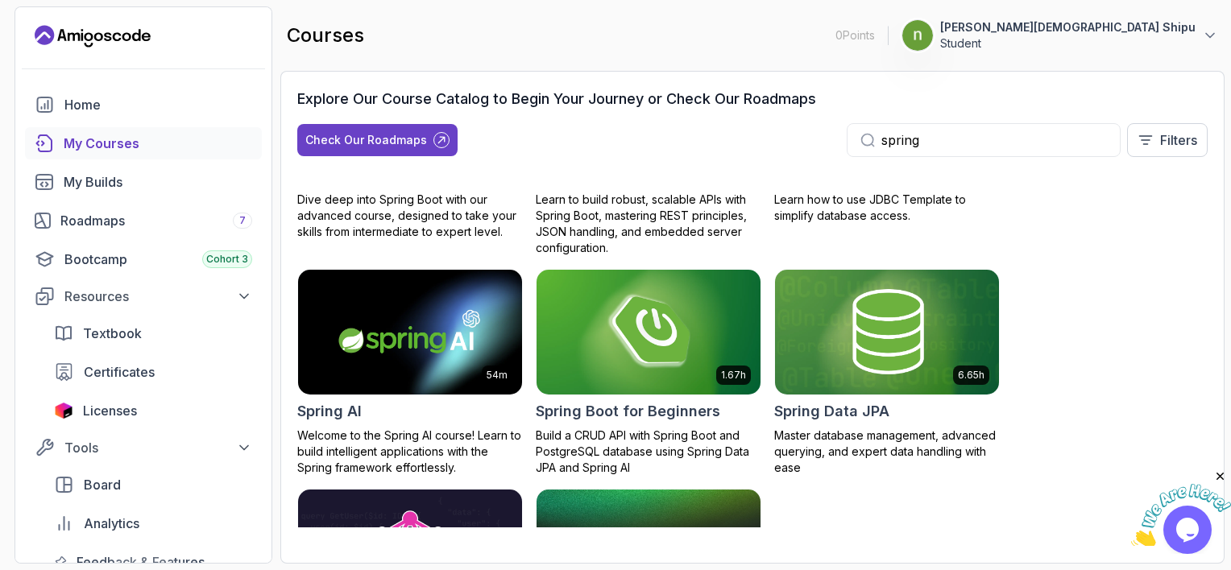
scroll to position [161, 0]
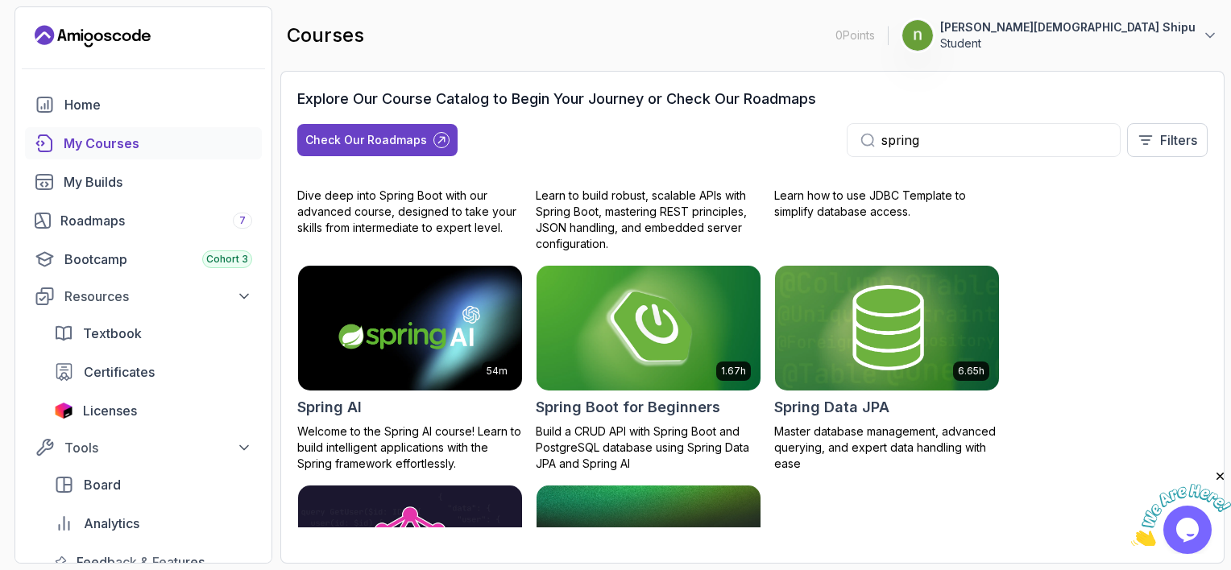
type input "spring"
click at [714, 327] on img at bounding box center [648, 328] width 235 height 131
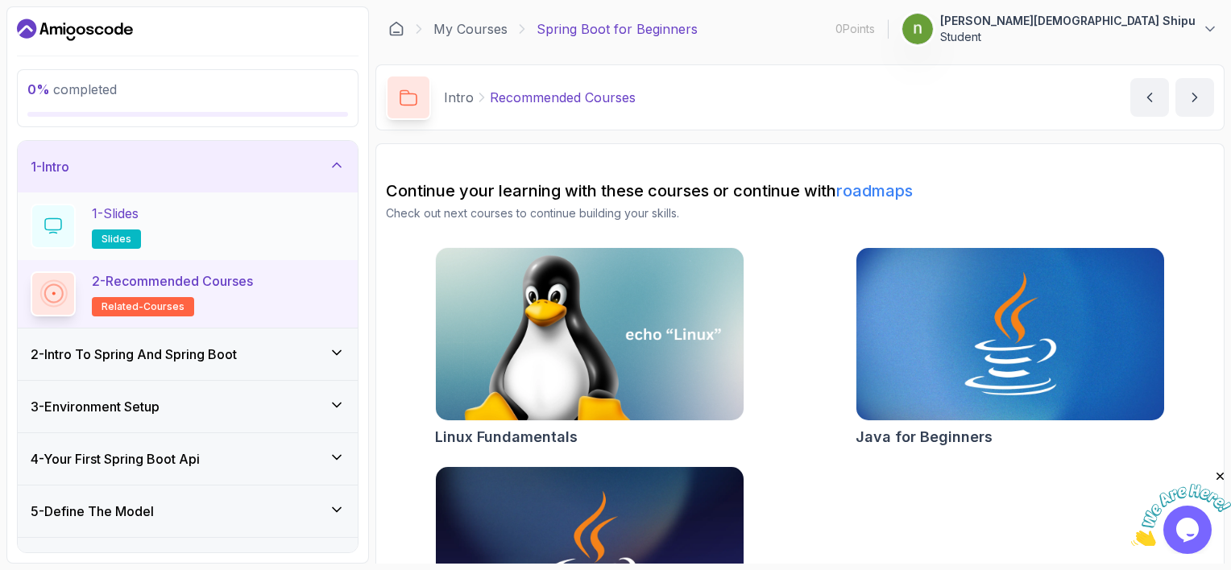
click at [228, 226] on div "1 - Slides slides" at bounding box center [188, 226] width 314 height 45
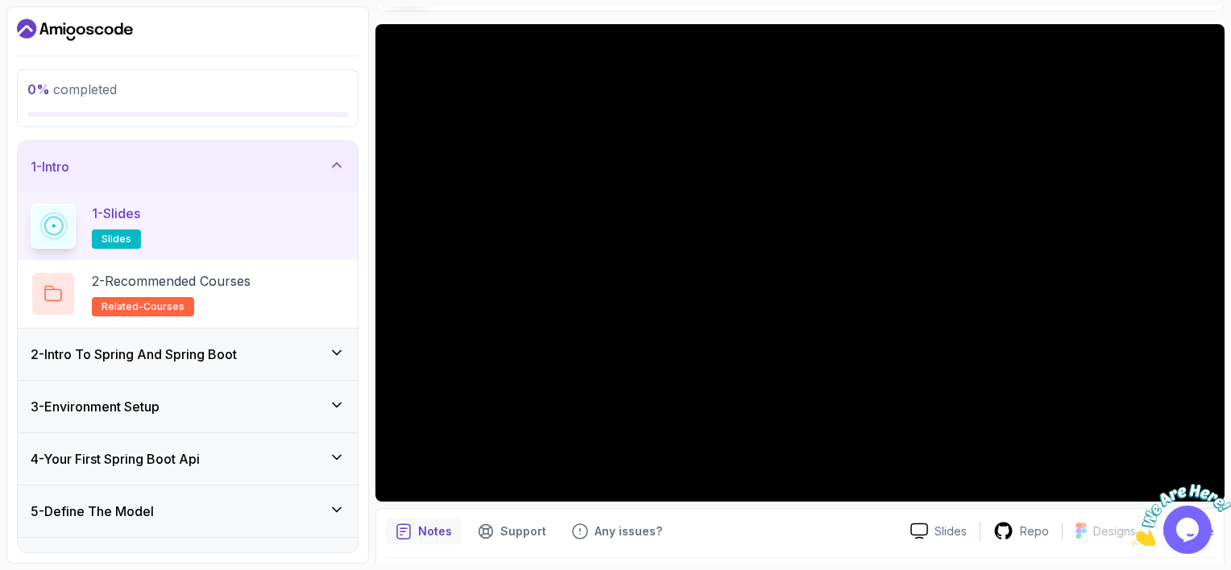
scroll to position [81, 0]
